Goal: Find specific page/section: Find specific page/section

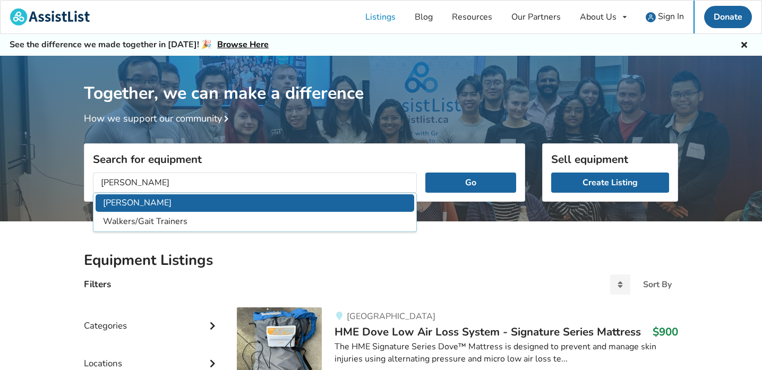
click at [114, 203] on li "[PERSON_NAME]" at bounding box center [255, 203] width 319 height 18
type input "[PERSON_NAME]"
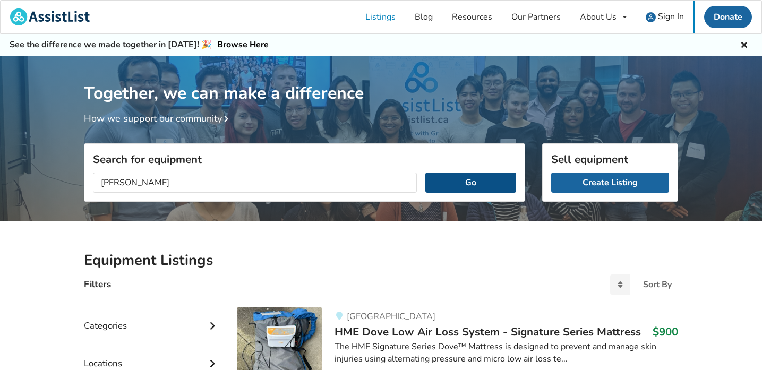
click at [460, 184] on button "Go" at bounding box center [470, 183] width 91 height 20
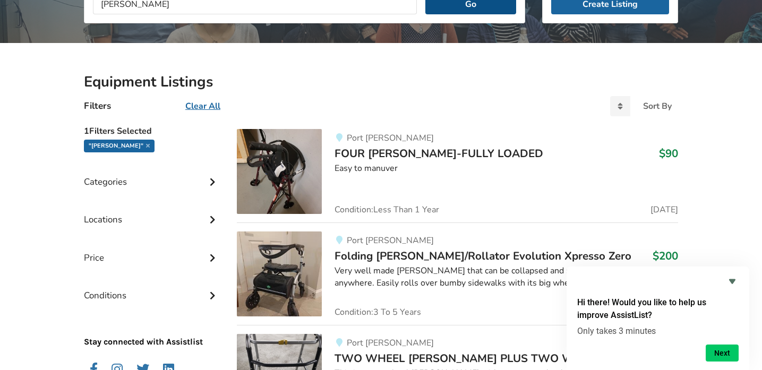
scroll to position [189, 0]
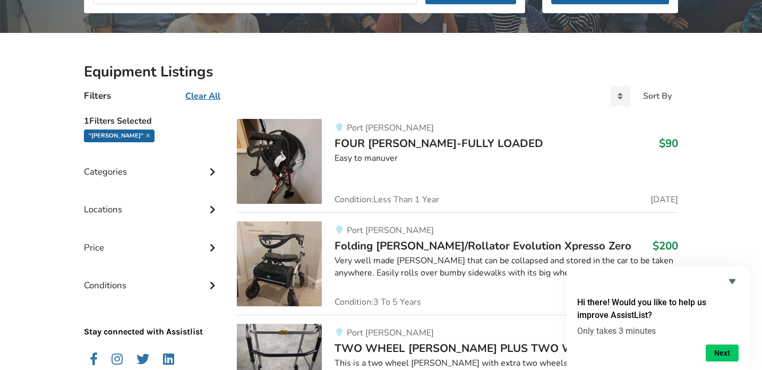
click at [455, 145] on span "FOUR [PERSON_NAME]-FULLY LOADED" at bounding box center [439, 143] width 209 height 15
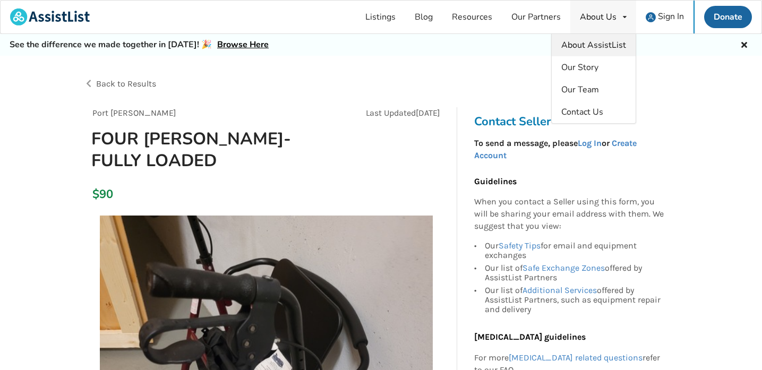
click at [611, 42] on span "About AssistList" at bounding box center [593, 45] width 65 height 12
